Goal: Task Accomplishment & Management: Complete application form

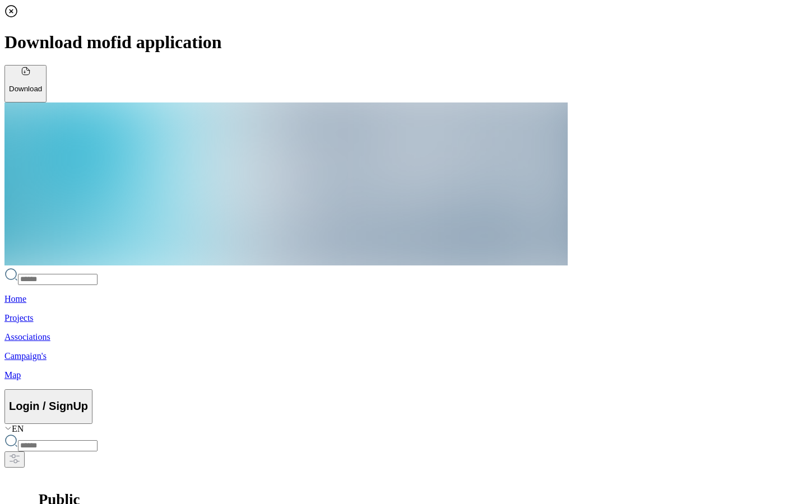
scroll to position [0, 10]
